Goal: Complete application form: Complete application form

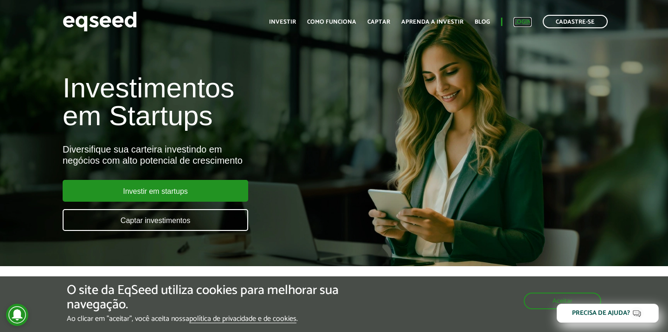
click at [521, 21] on link "Login" at bounding box center [523, 22] width 18 height 6
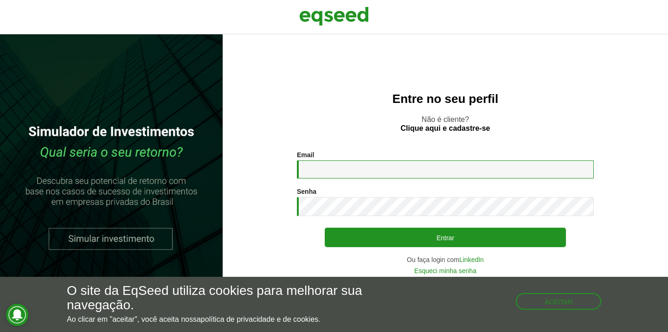
click at [331, 167] on input "Email *" at bounding box center [445, 170] width 297 height 18
type input "**********"
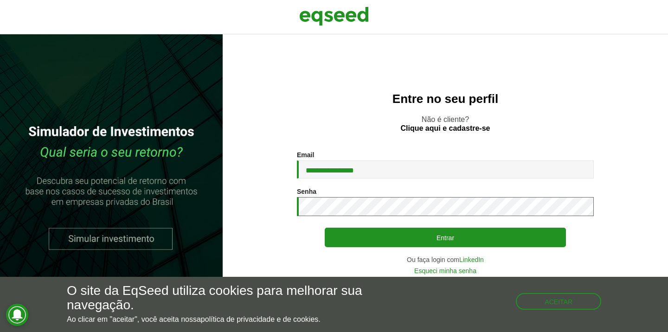
click at [325, 228] on button "Entrar" at bounding box center [445, 237] width 241 height 19
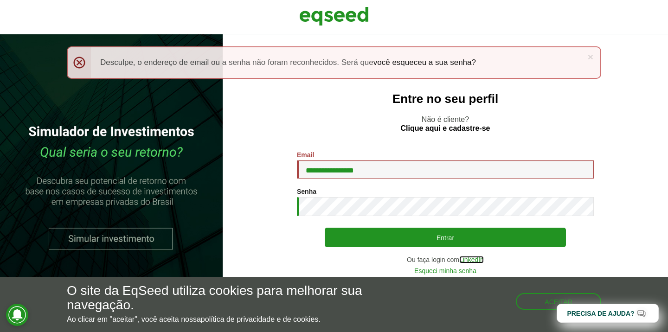
click at [476, 259] on link "LinkedIn" at bounding box center [472, 260] width 25 height 6
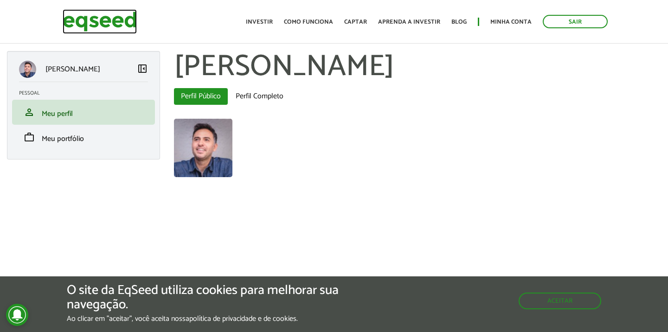
click at [129, 24] on img at bounding box center [100, 21] width 74 height 25
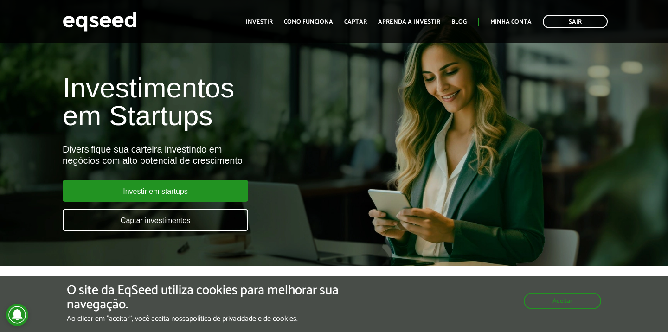
scroll to position [114, 0]
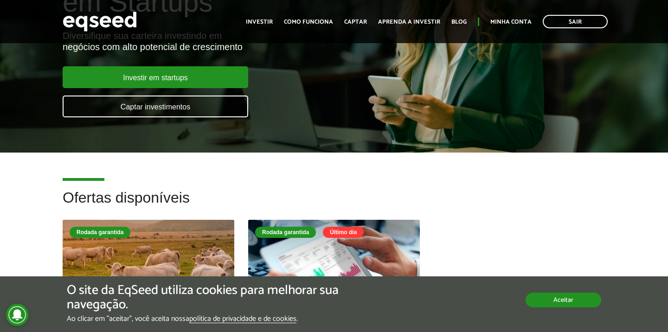
click at [576, 308] on div "O site da EqSeed utiliza cookies para melhorar sua navegação. Ao clicar em "ace…" at bounding box center [334, 304] width 535 height 40
click at [565, 304] on button "Aceitar" at bounding box center [564, 300] width 76 height 15
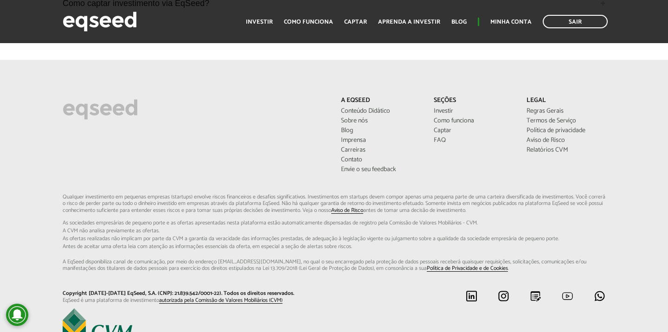
scroll to position [2550, 0]
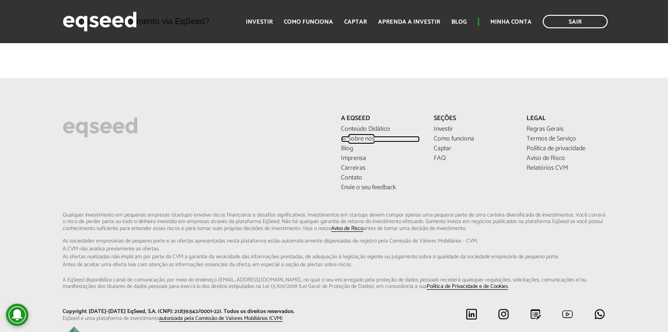
click at [360, 143] on link "Sobre nós" at bounding box center [380, 139] width 79 height 6
click at [363, 143] on link "Sobre nós" at bounding box center [380, 139] width 79 height 6
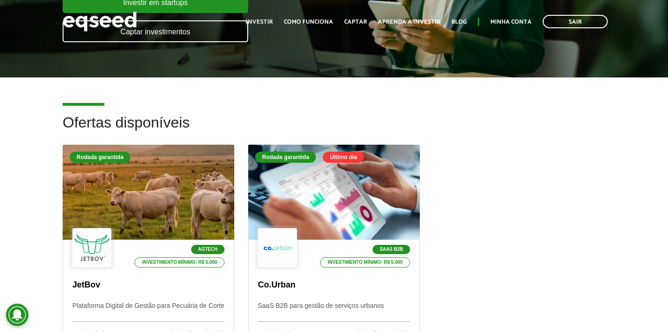
scroll to position [0, 0]
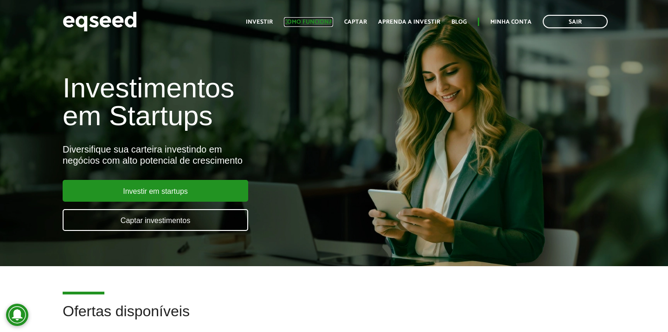
click at [304, 24] on link "Como funciona" at bounding box center [308, 22] width 49 height 6
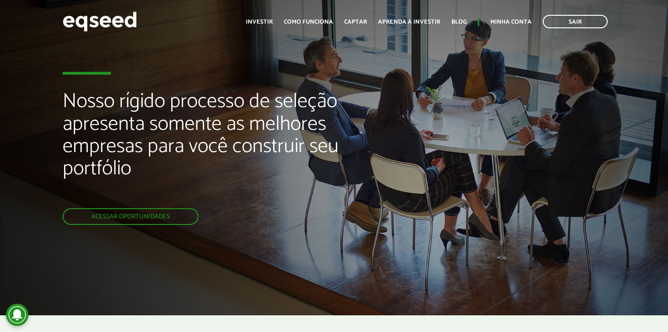
click at [150, 216] on link "Acessar oportunidades" at bounding box center [131, 216] width 136 height 17
click at [361, 19] on link "Captar" at bounding box center [355, 22] width 23 height 6
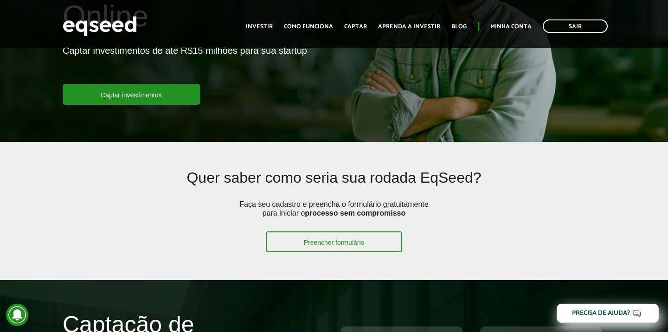
scroll to position [162, 0]
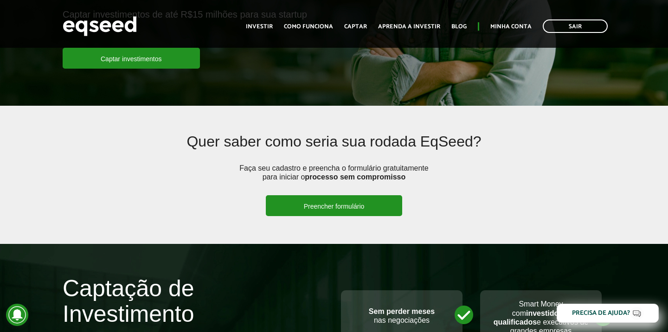
click at [344, 207] on link "Preencher formulário" at bounding box center [334, 205] width 137 height 21
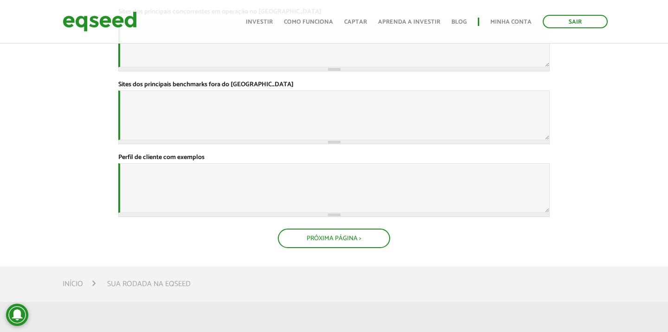
scroll to position [532, 0]
